Goal: Task Accomplishment & Management: Use online tool/utility

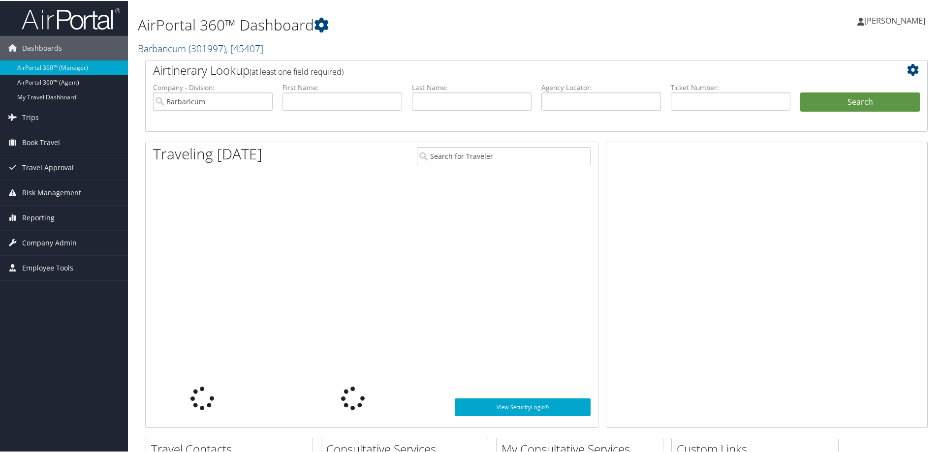
click at [180, 47] on link "Barbaricum ( 301997 ) , [ 45407 ]" at bounding box center [200, 47] width 125 height 13
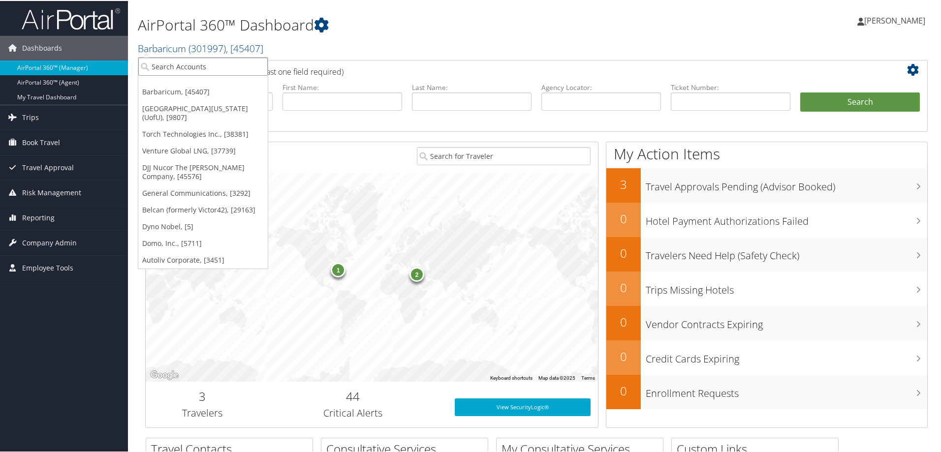
click at [177, 64] on input "search" at bounding box center [202, 66] width 129 height 18
type input "Intermountain"
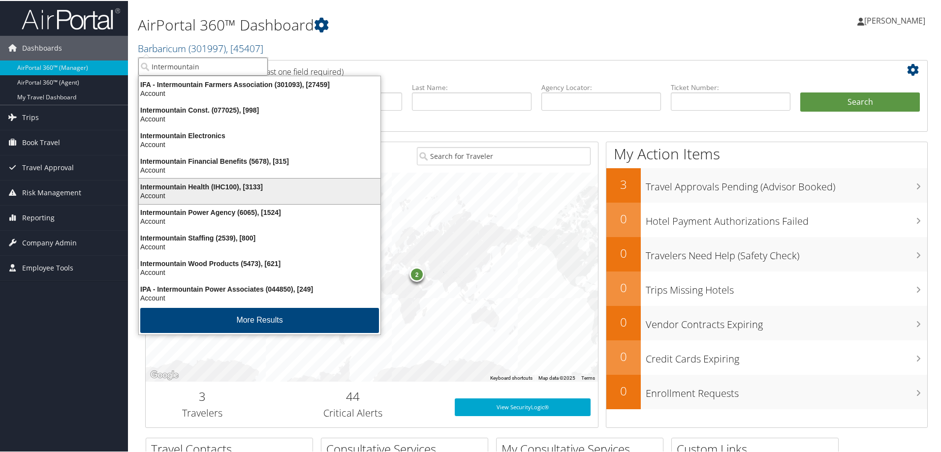
click at [177, 191] on div "Account" at bounding box center [259, 194] width 253 height 9
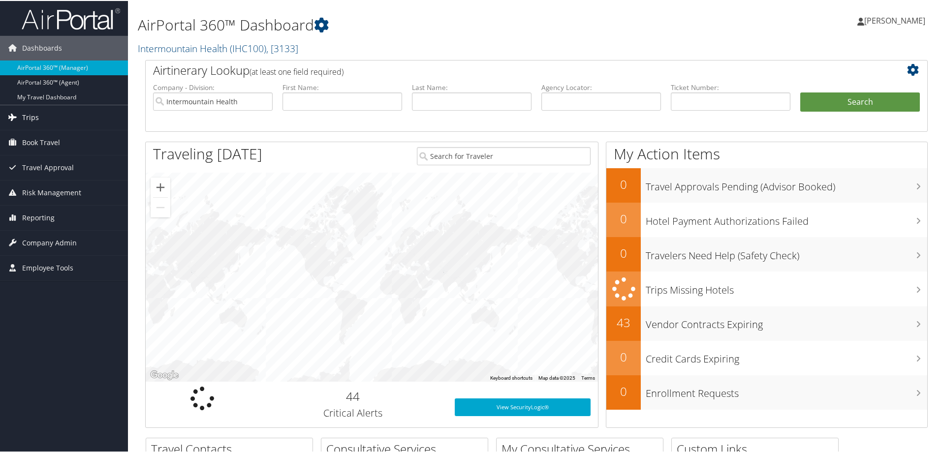
click at [47, 112] on link "Trips" at bounding box center [64, 116] width 128 height 25
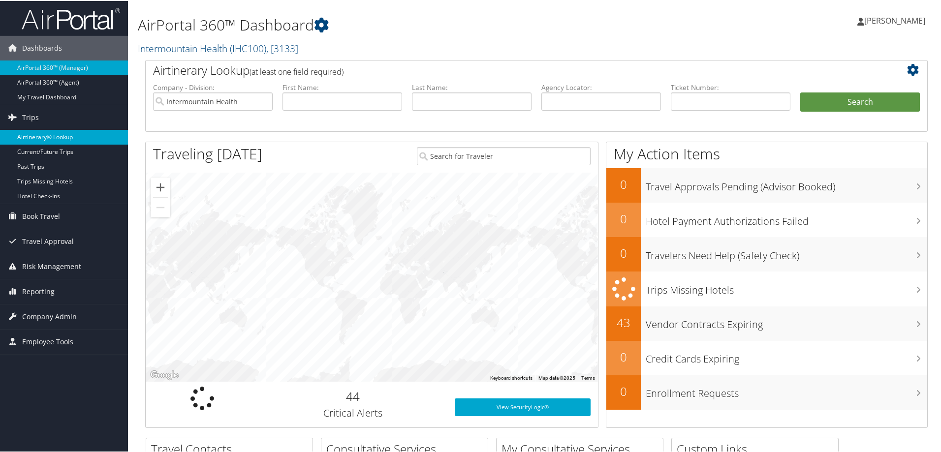
click at [54, 135] on link "Airtinerary® Lookup" at bounding box center [64, 136] width 128 height 15
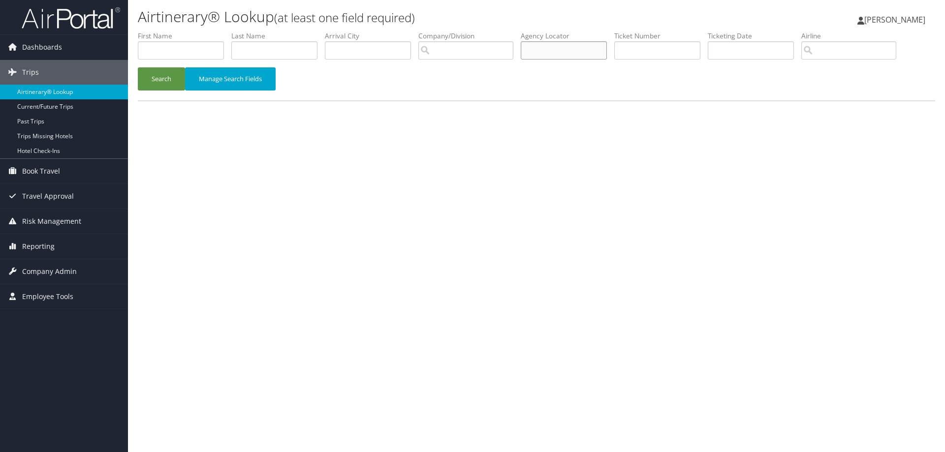
click at [584, 46] on input "text" at bounding box center [564, 50] width 86 height 18
type input "CYYHXG"
click at [162, 78] on button "Search" at bounding box center [161, 78] width 47 height 23
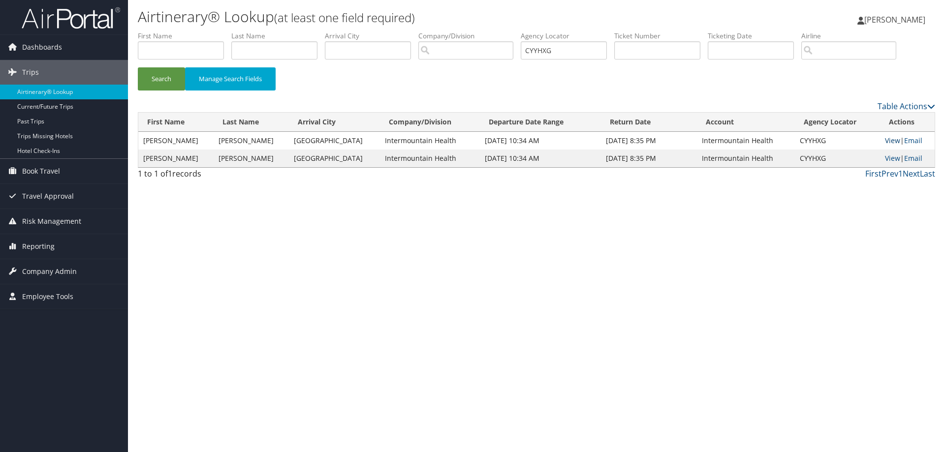
click at [885, 141] on link "View" at bounding box center [892, 140] width 15 height 9
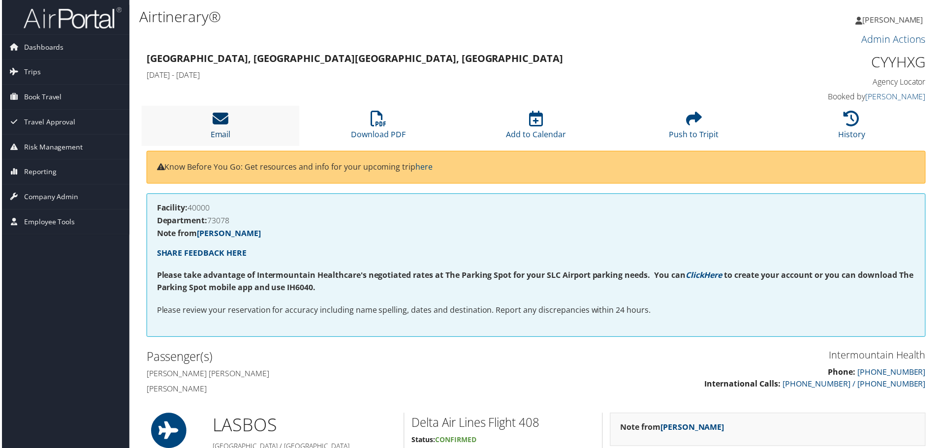
click at [216, 116] on icon at bounding box center [220, 119] width 16 height 16
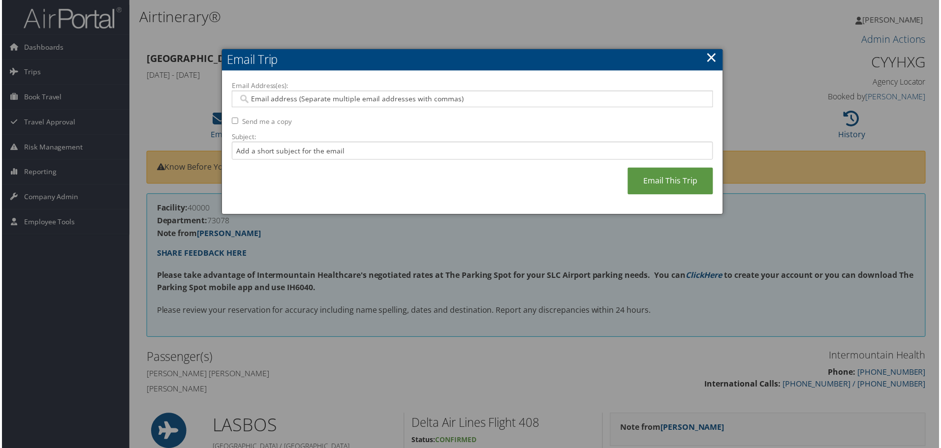
click at [270, 97] on input "Email Address(es):" at bounding box center [472, 99] width 470 height 10
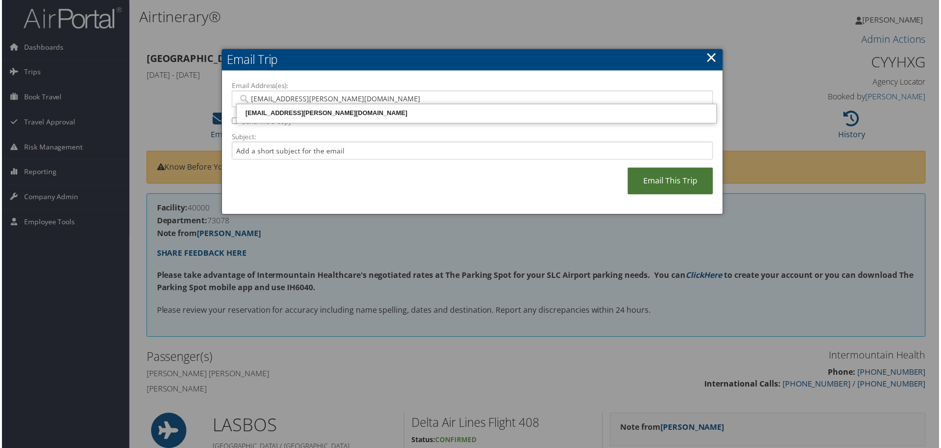
type input "mandi.bollinger@cbtravel.com"
click at [645, 182] on link "Email This Trip" at bounding box center [671, 181] width 86 height 27
